Goal: Navigation & Orientation: Find specific page/section

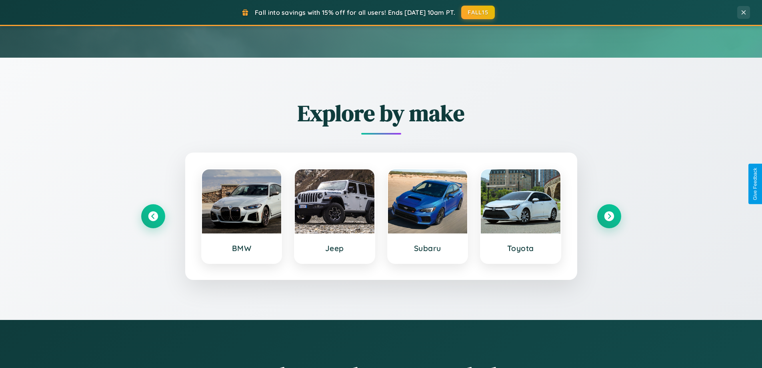
scroll to position [551, 0]
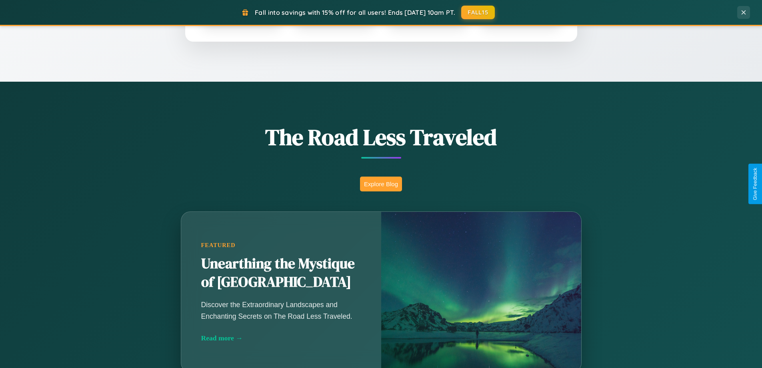
click at [381, 184] on button "Explore Blog" at bounding box center [381, 183] width 42 height 15
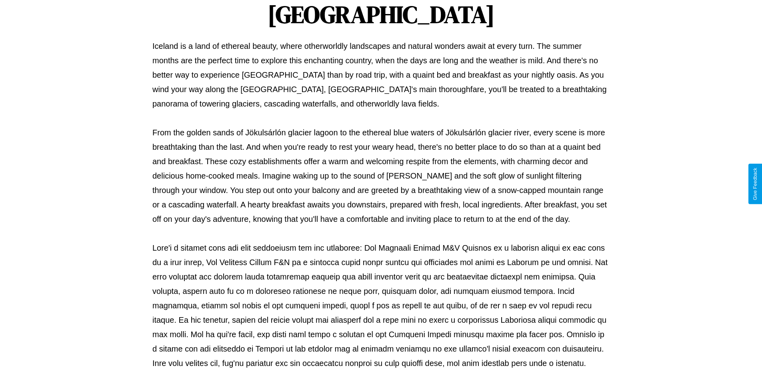
scroll to position [259, 0]
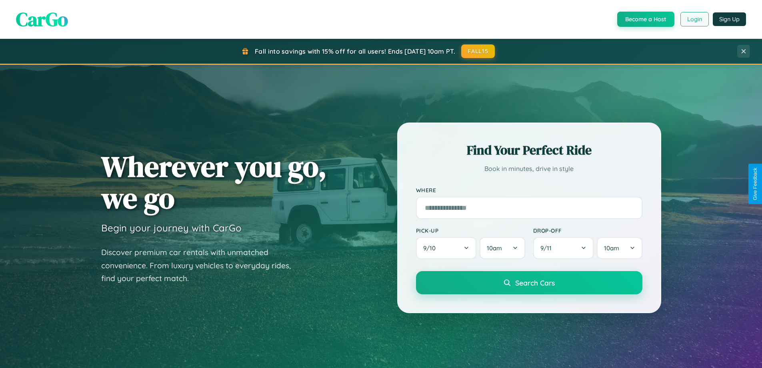
click at [694, 19] on button "Login" at bounding box center [695, 19] width 28 height 14
